Goal: Find specific page/section: Find specific page/section

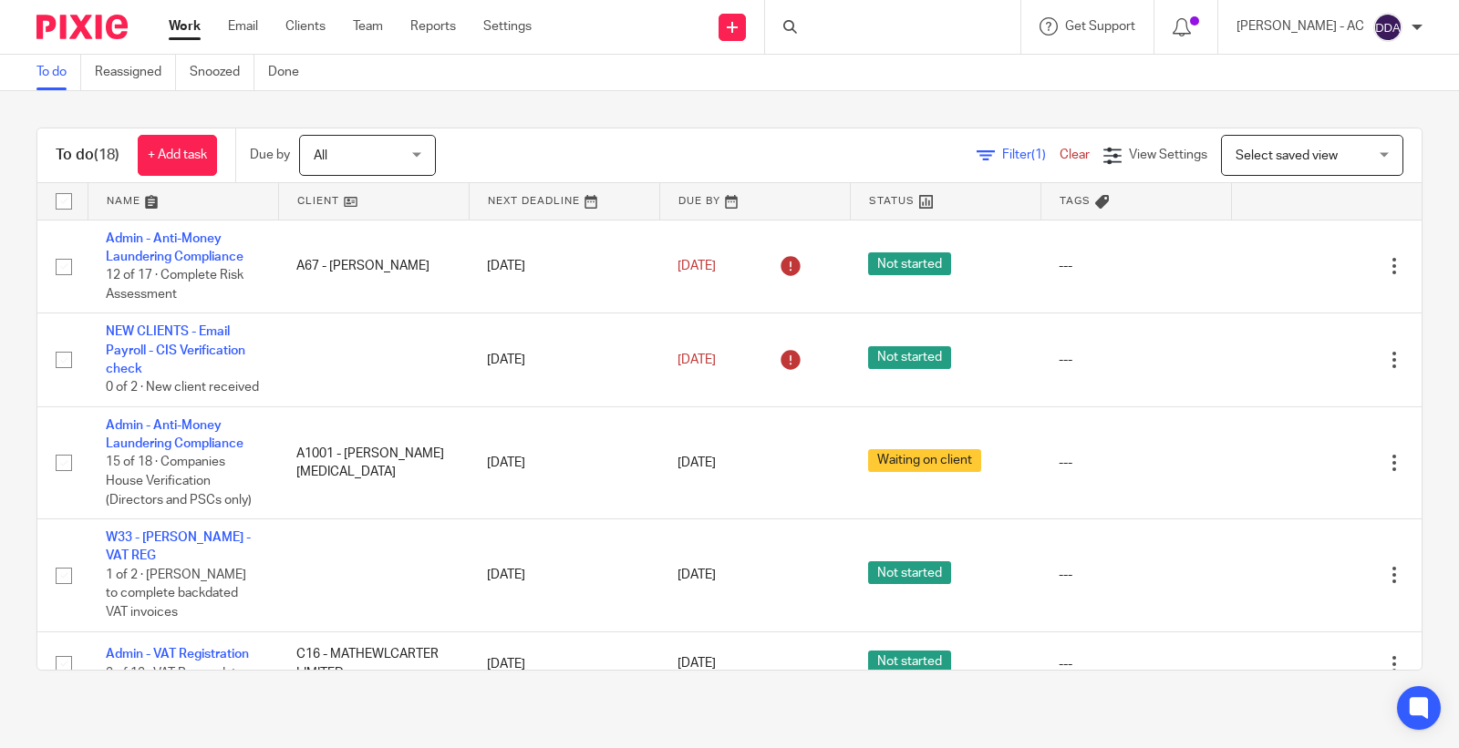
click at [857, 23] on div at bounding box center [892, 27] width 255 height 54
click at [872, 37] on div at bounding box center [892, 27] width 255 height 54
click at [851, 29] on input "Search" at bounding box center [883, 30] width 164 height 16
type input "m74"
drag, startPoint x: 707, startPoint y: 31, endPoint x: 644, endPoint y: 36, distance: 63.1
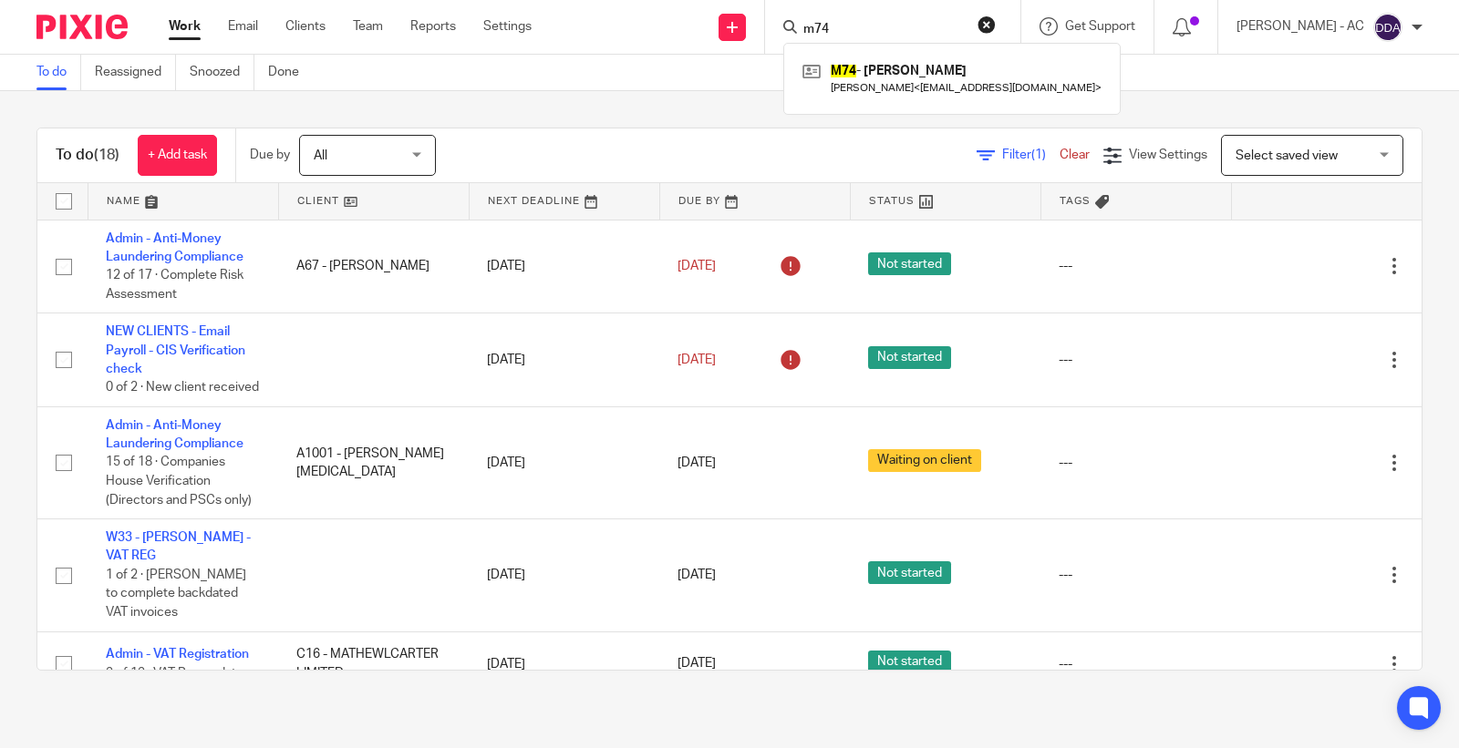
click at [673, 36] on div "Send new email Create task Add client Request signature m74 M74 - LIAM MAHER Li…" at bounding box center [1009, 27] width 900 height 54
paste input "NEEDHAM"
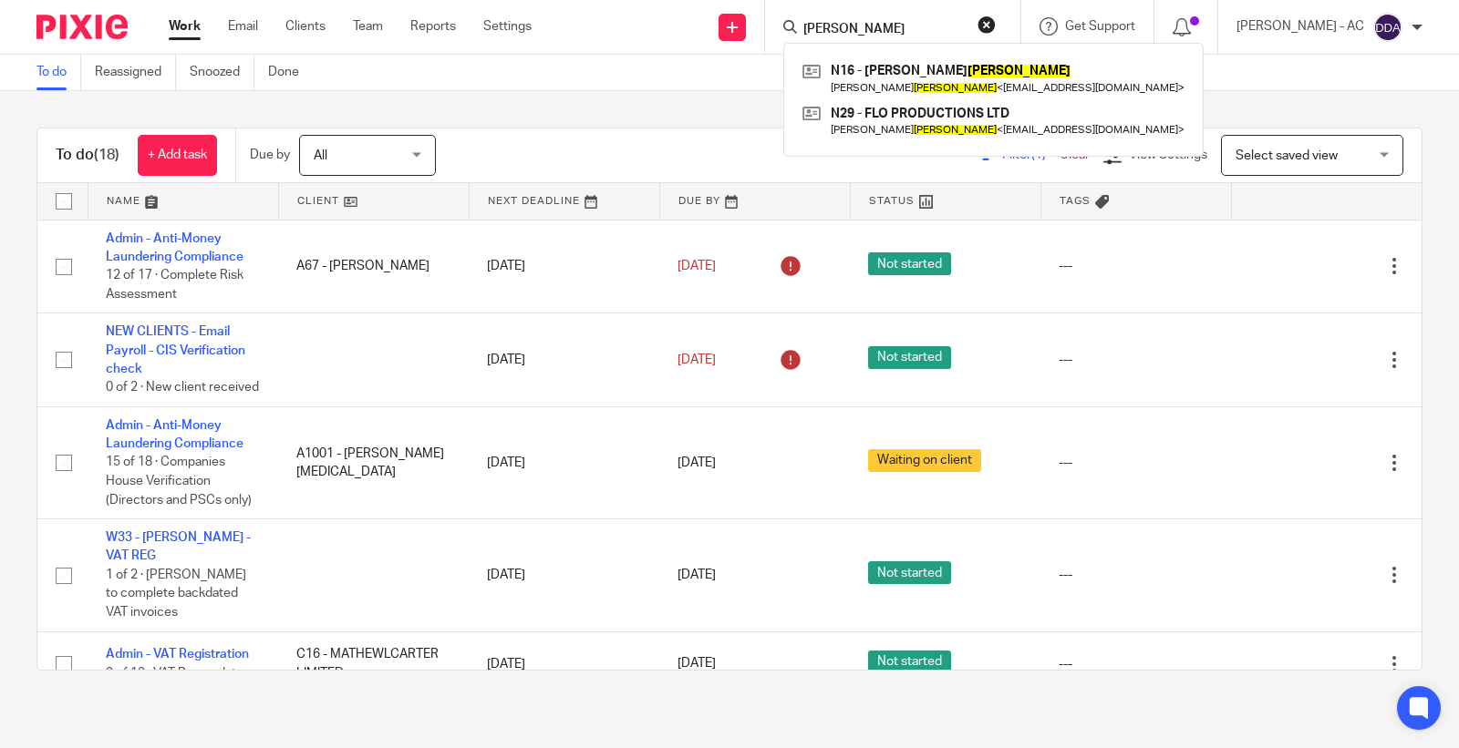
type input "NEEDHAM"
drag, startPoint x: 891, startPoint y: 27, endPoint x: 786, endPoint y: 12, distance: 106.0
click at [786, 12] on div "NEEDHAM N16 - MATTHEW NEEDHAM Matthew Needham < mgtneedham@hotmail.com > N29 - …" at bounding box center [892, 27] width 255 height 54
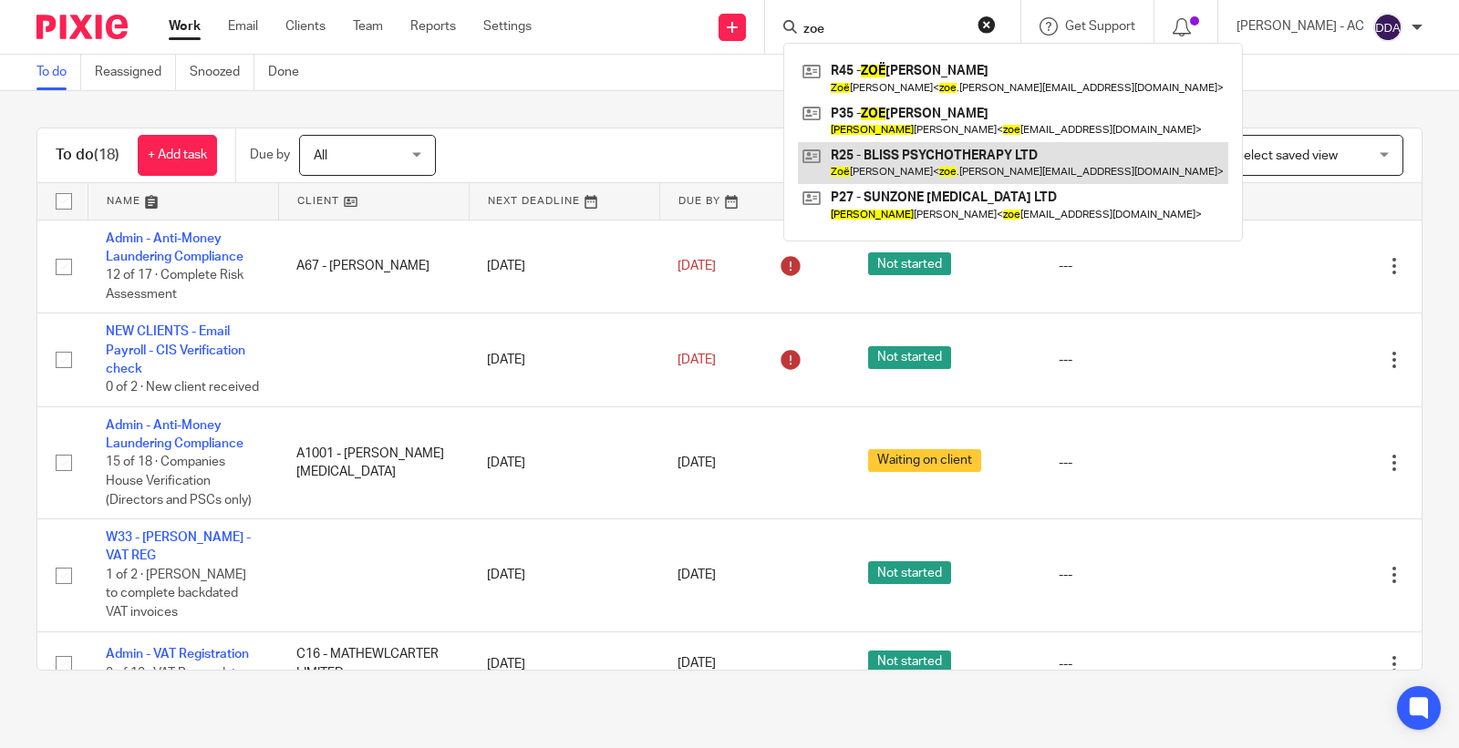
type input "zoe"
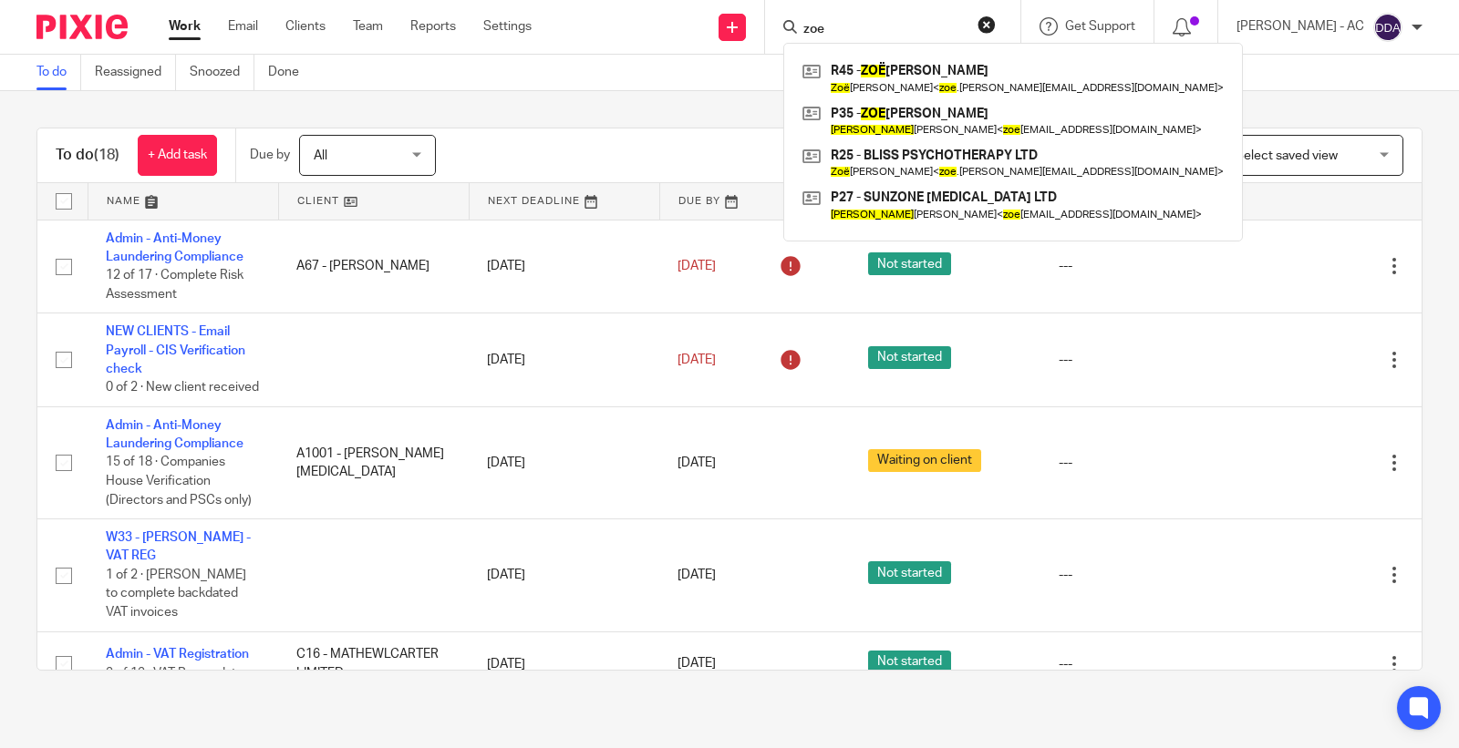
drag, startPoint x: 872, startPoint y: 20, endPoint x: 696, endPoint y: 26, distance: 176.9
click at [712, 28] on div "Send new email Create task Add client Request signature zoe R45 - ZOË RENNER Zo…" at bounding box center [1009, 27] width 900 height 54
paste input "[EMAIL_ADDRESS][DOMAIN_NAME]"
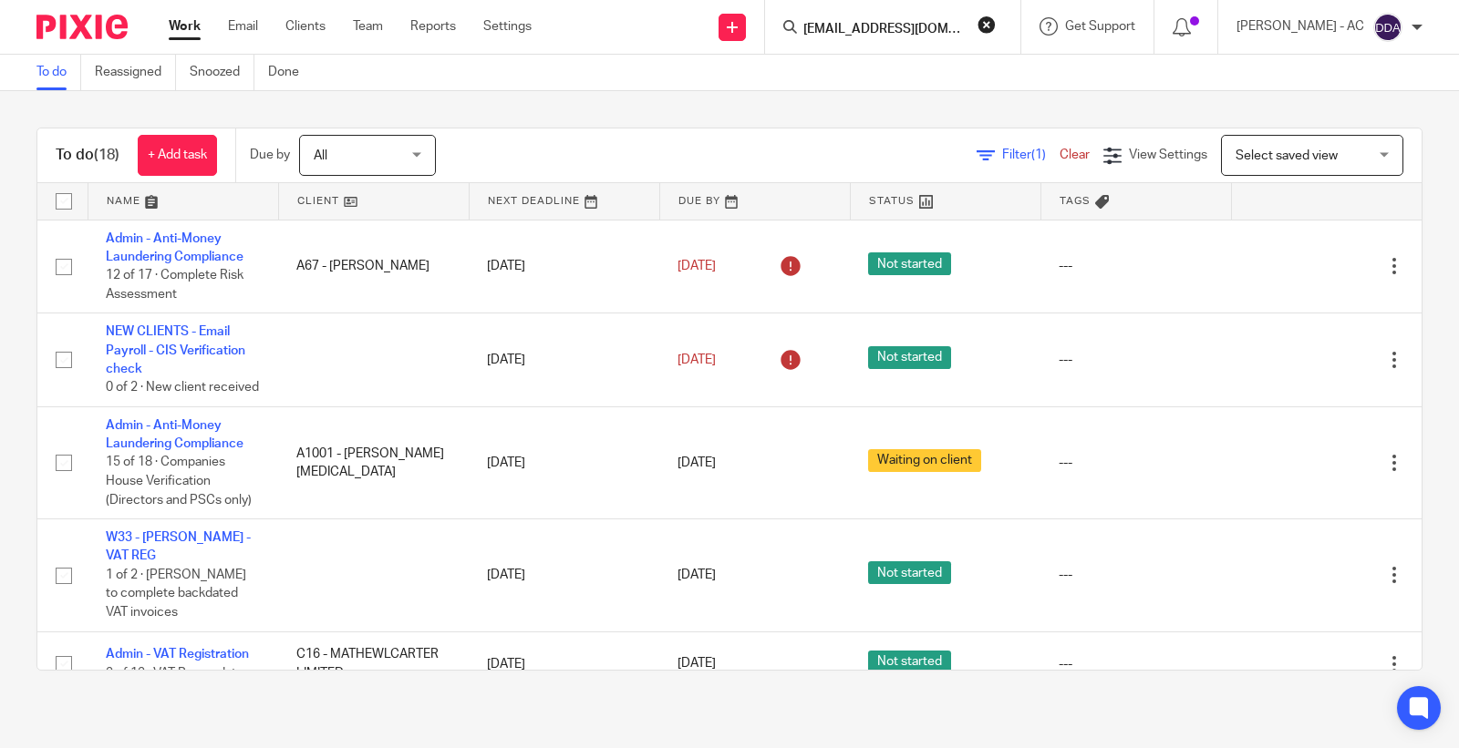
scroll to position [0, 16]
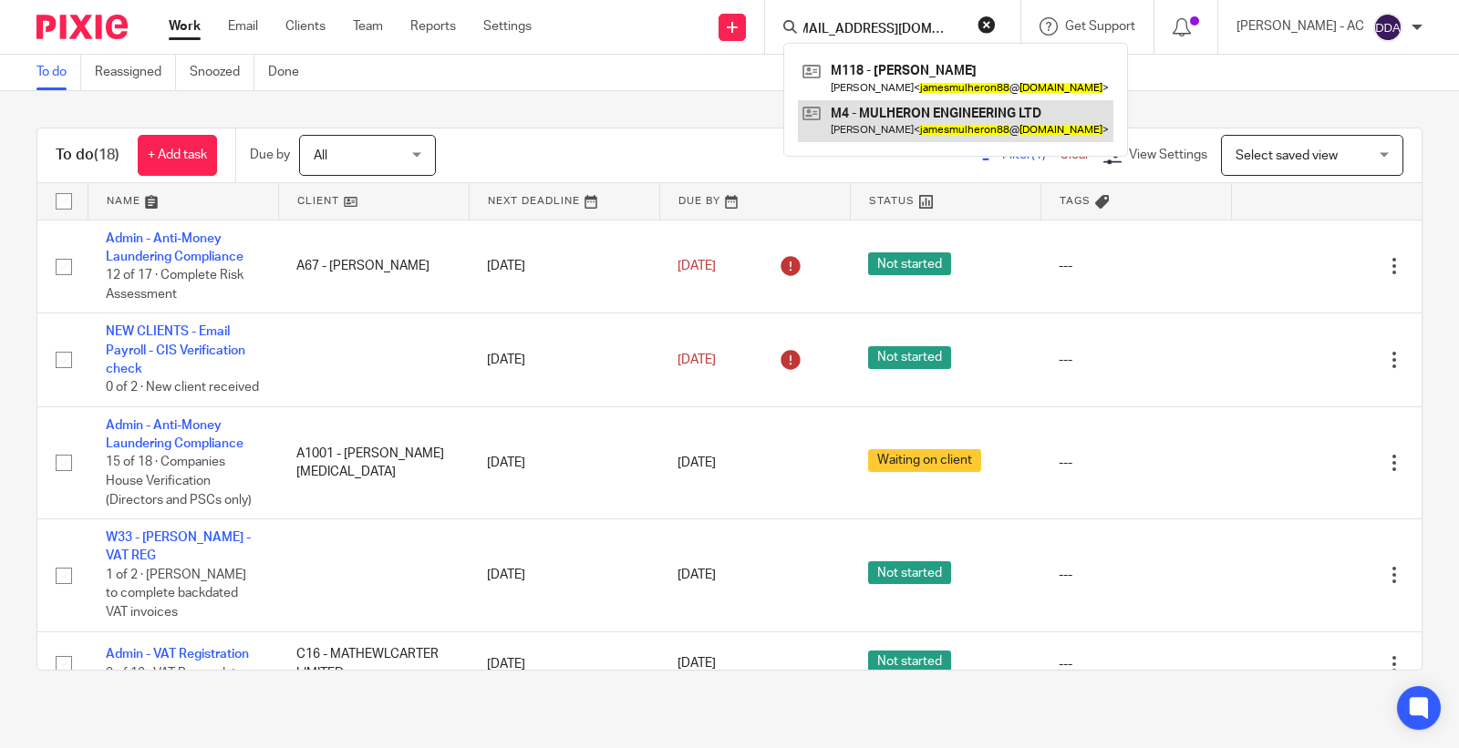
type input "[EMAIL_ADDRESS][DOMAIN_NAME]"
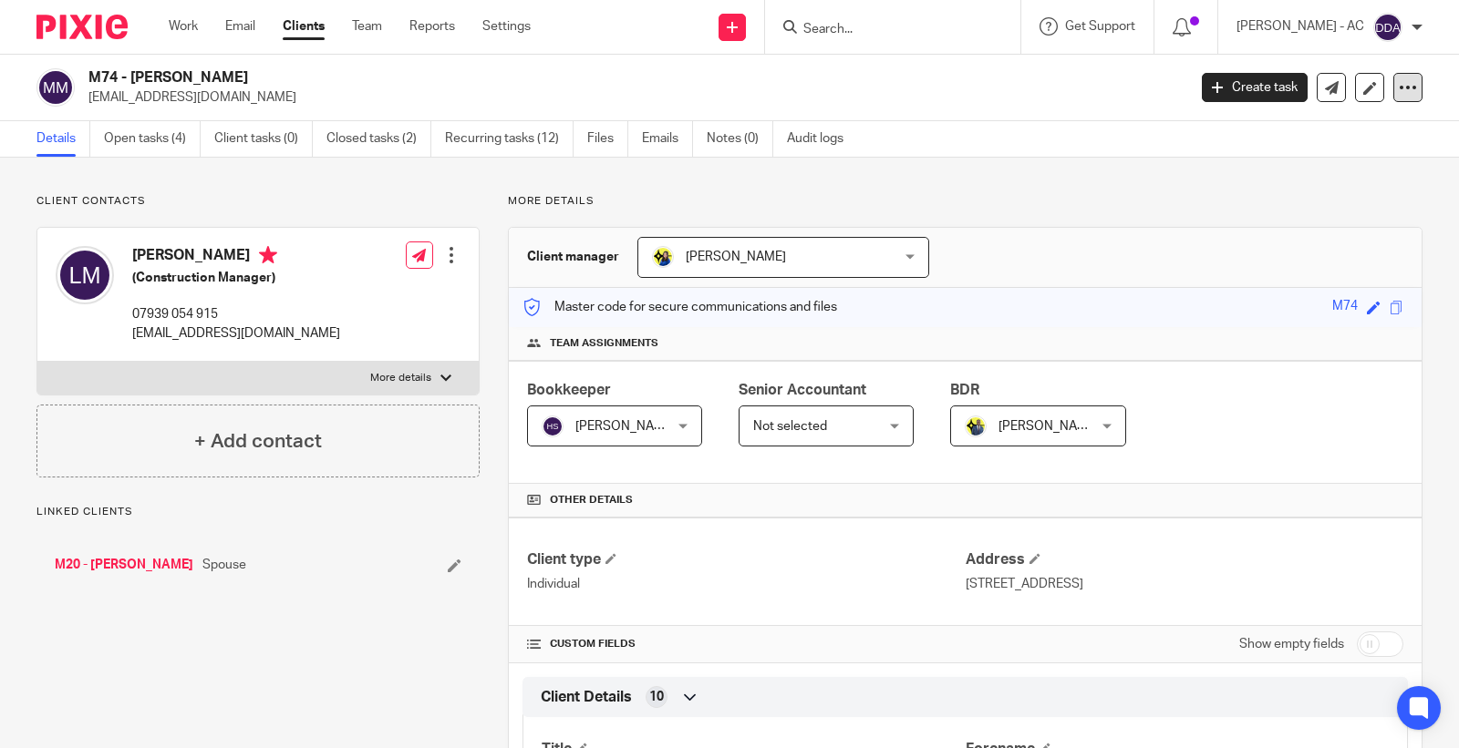
click at [1398, 88] on icon at bounding box center [1407, 87] width 18 height 18
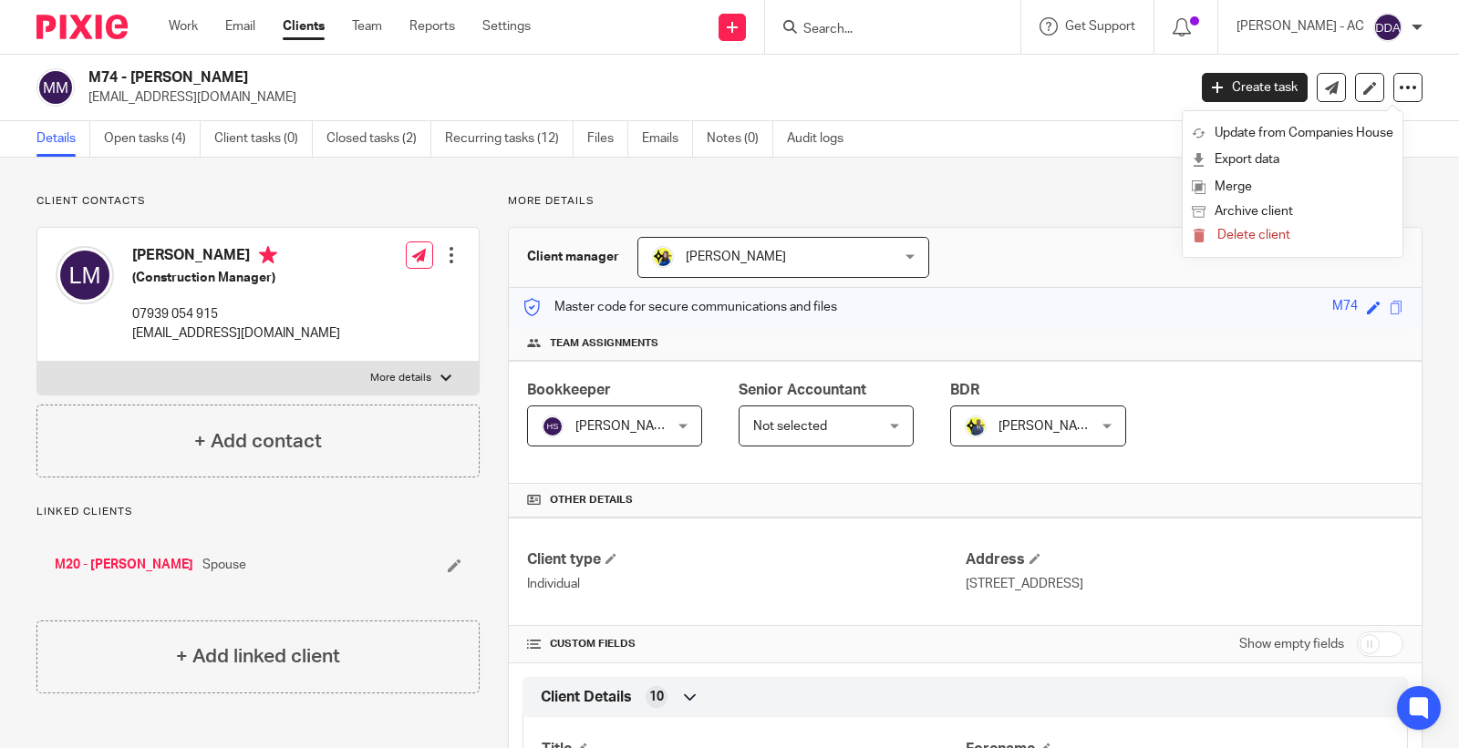
click at [197, 77] on h2 "M74 - [PERSON_NAME]" at bounding box center [522, 77] width 869 height 19
copy h2 "MAHER"
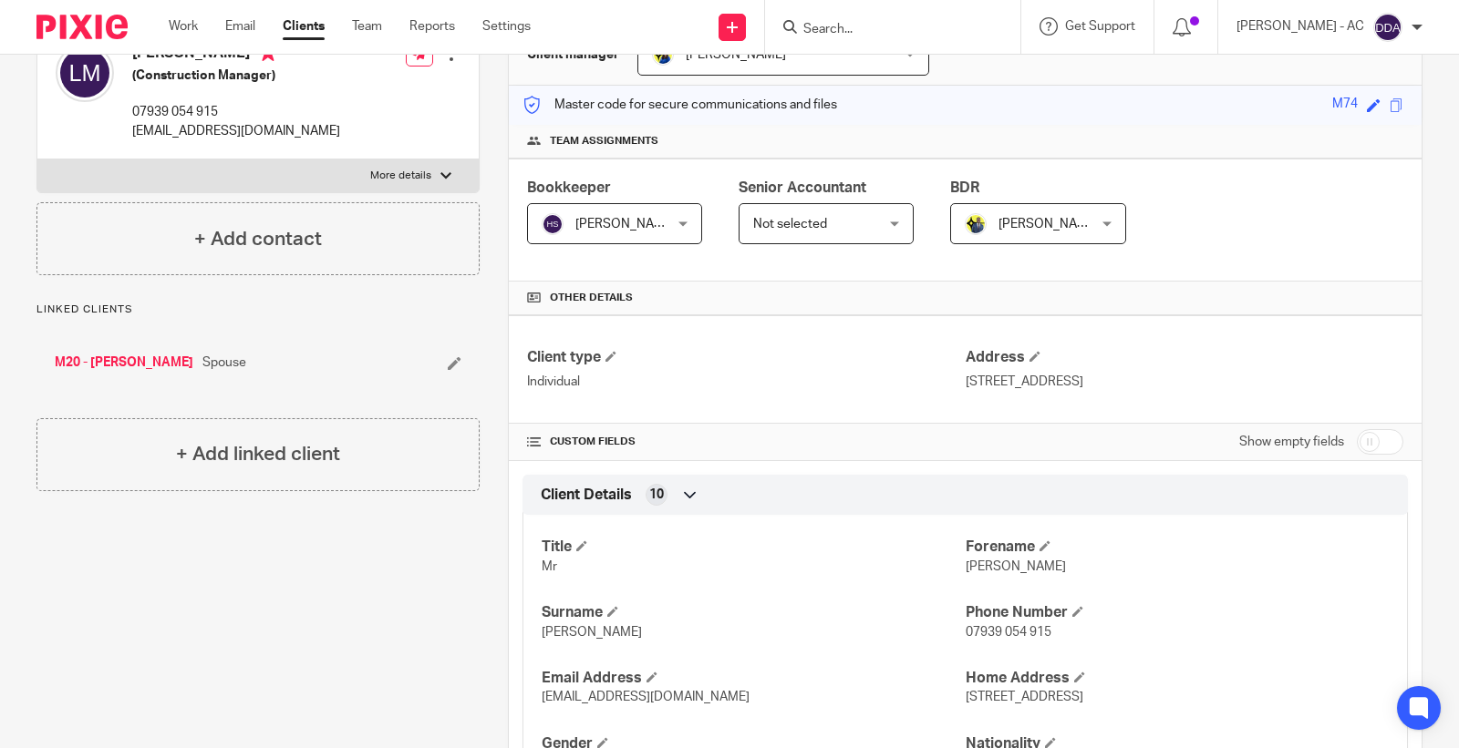
scroll to position [830, 0]
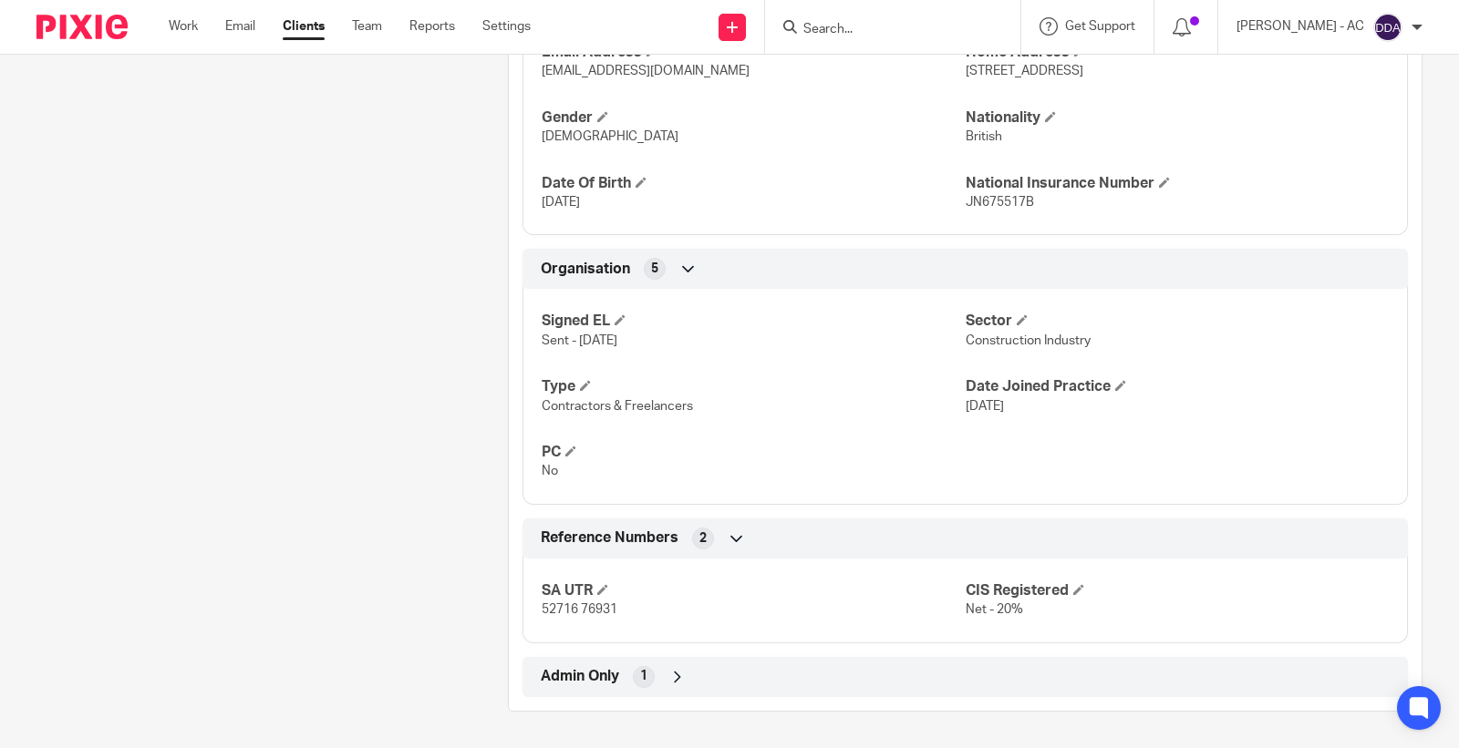
click at [648, 665] on div "Admin Only 1" at bounding box center [965, 677] width 858 height 31
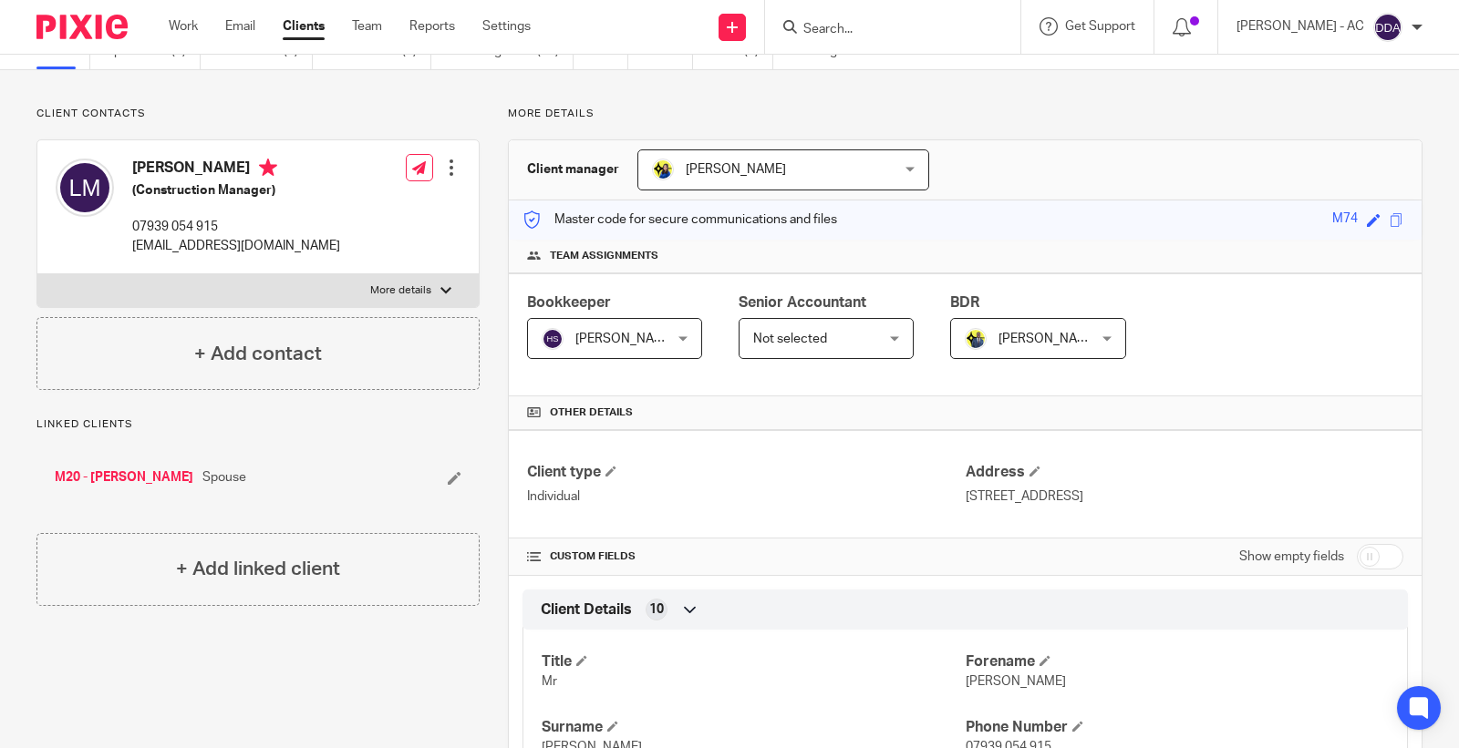
scroll to position [0, 0]
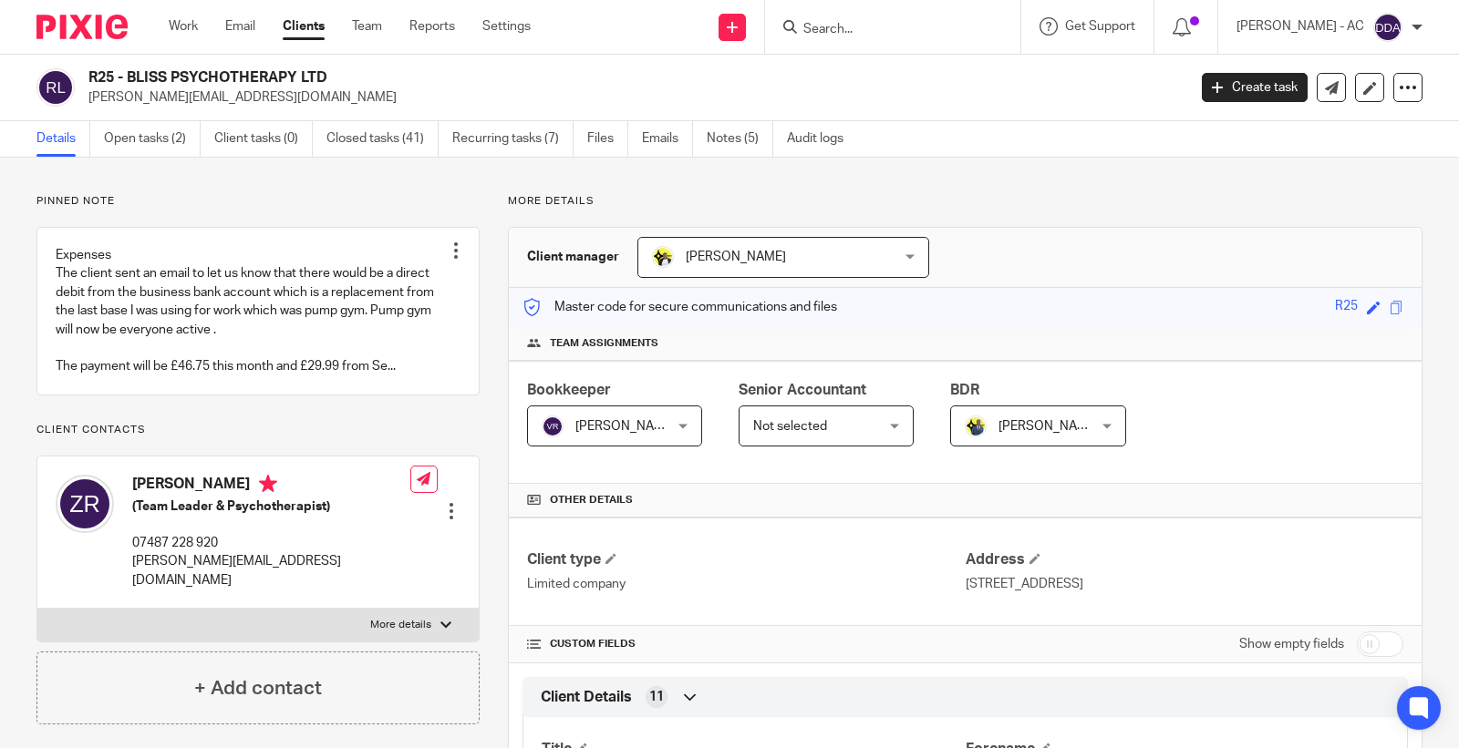
click at [352, 70] on h2 "R25 - BLISS PSYCHOTHERAPY LTD" at bounding box center [522, 77] width 869 height 19
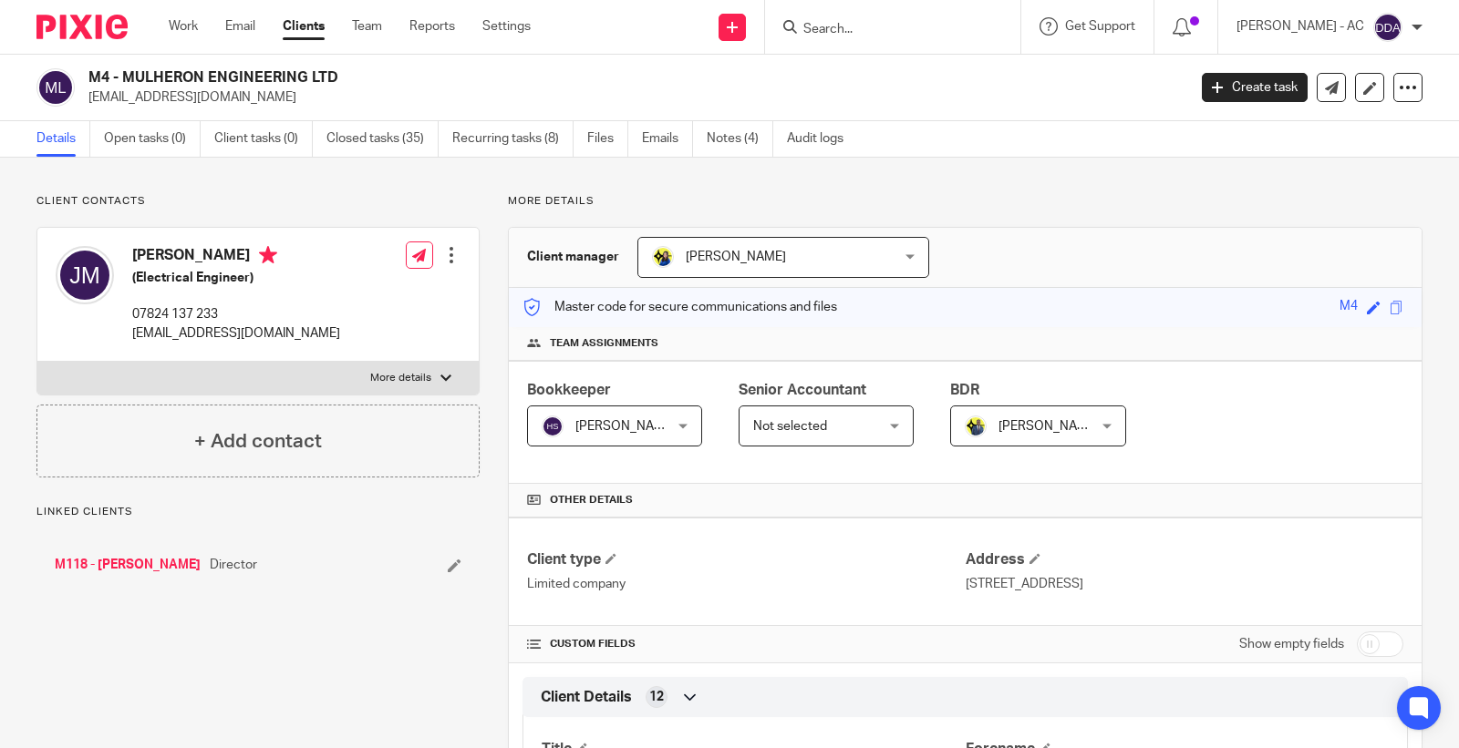
drag, startPoint x: 119, startPoint y: 80, endPoint x: 379, endPoint y: 55, distance: 261.1
click at [378, 48] on body "Work Email Clients Team Reports Settings Work Email Clients Team Reports Settin…" at bounding box center [729, 374] width 1459 height 748
click at [371, 80] on h2 "M4 - MULHERON ENGINEERING LTD" at bounding box center [522, 77] width 869 height 19
drag, startPoint x: 333, startPoint y: 79, endPoint x: 126, endPoint y: 66, distance: 207.4
click at [126, 66] on div "M4 - MULHERON ENGINEERING LTD [EMAIL_ADDRESS][DOMAIN_NAME] Create task Update f…" at bounding box center [729, 88] width 1459 height 67
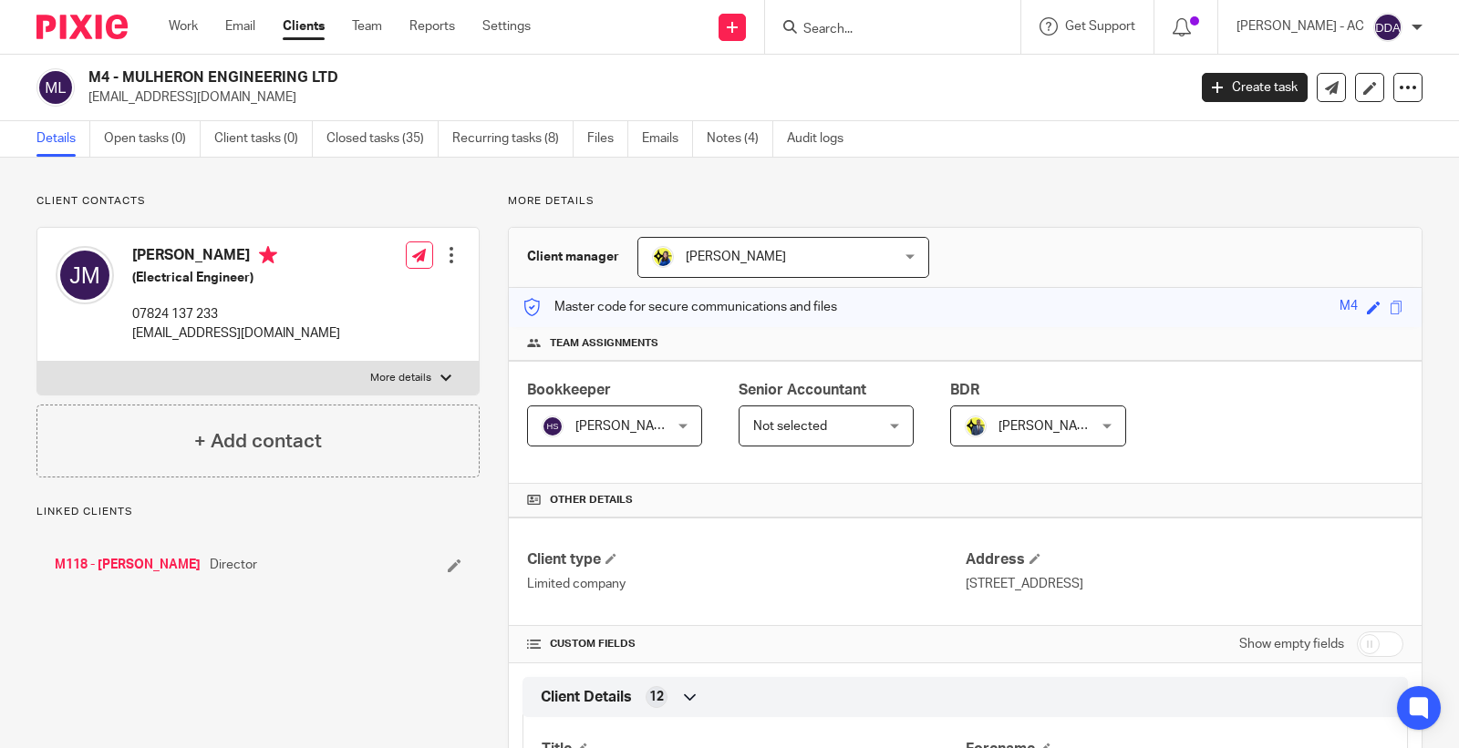
copy h2 "MULHERON ENGINEERING LTD"
